Goal: Information Seeking & Learning: Learn about a topic

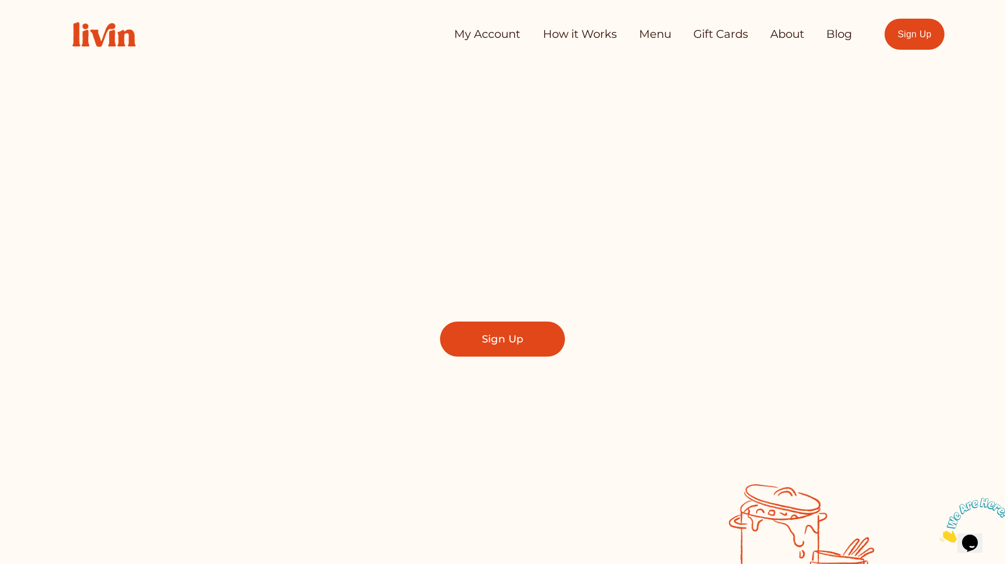
click at [598, 38] on link "How it Works" at bounding box center [580, 34] width 74 height 23
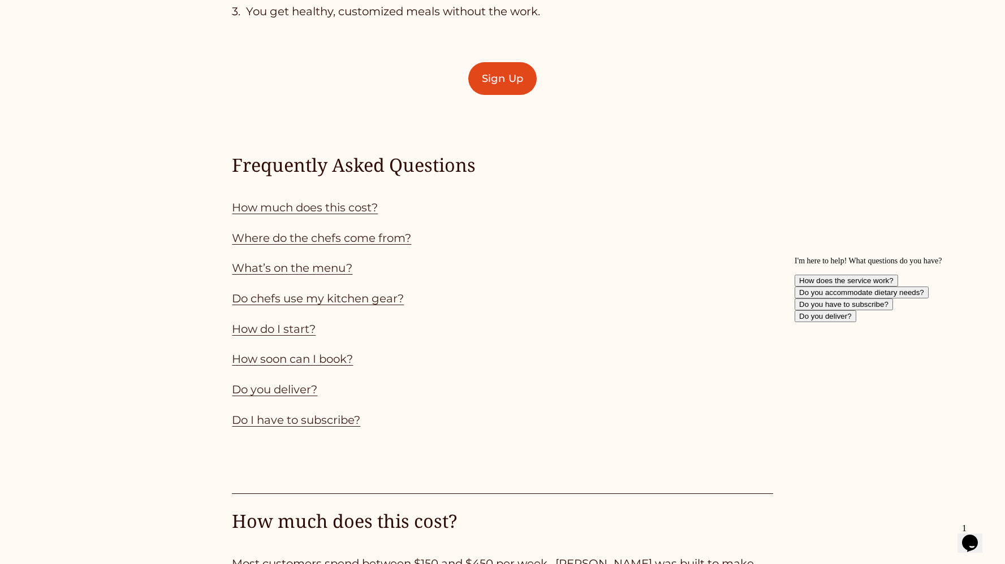
scroll to position [1065, 0]
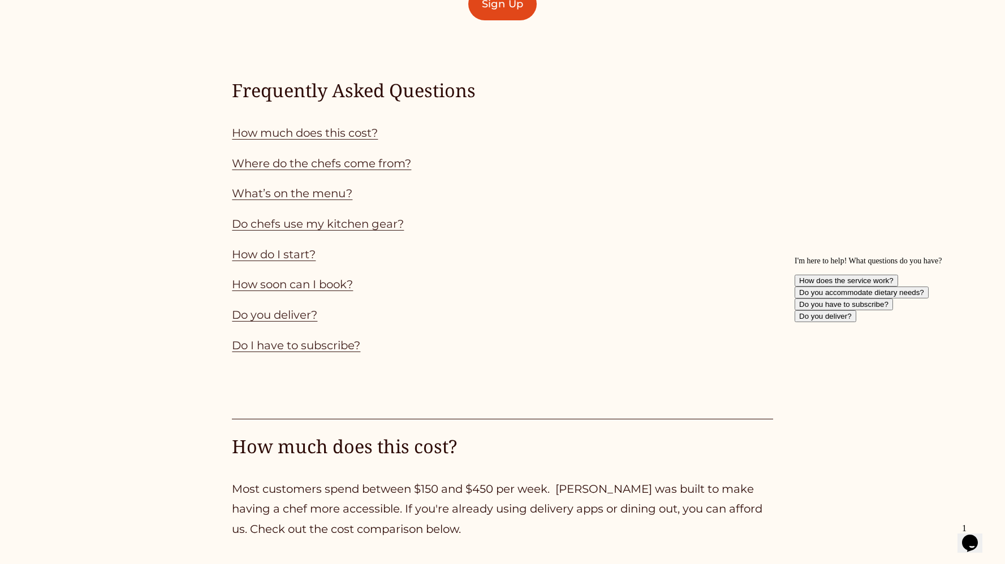
click at [351, 136] on link "How much does this cost?" at bounding box center [305, 133] width 146 height 14
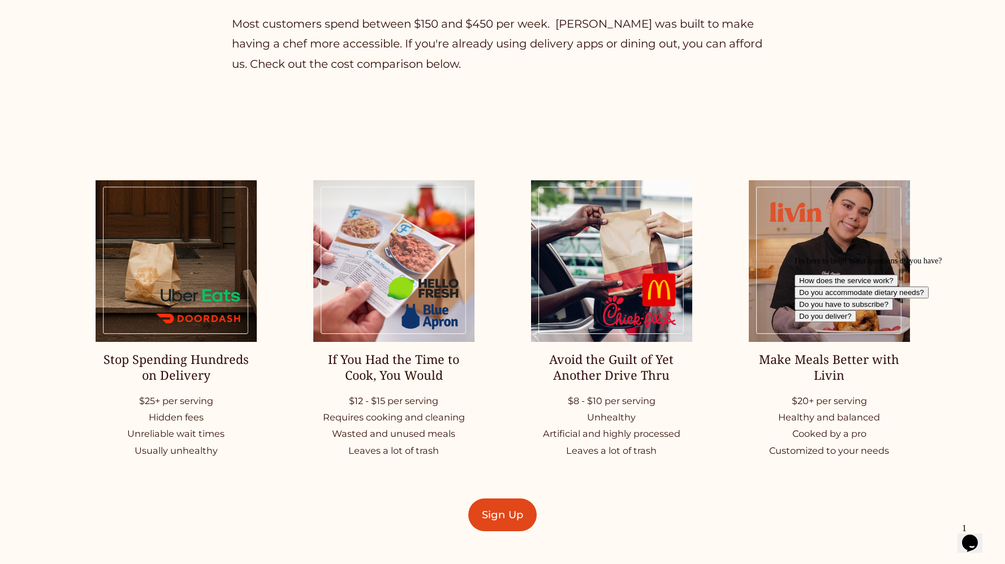
scroll to position [1626, 0]
